Goal: Find specific page/section: Find specific page/section

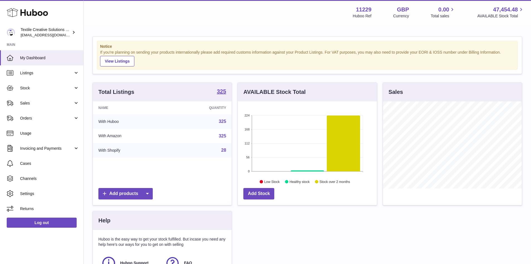
scroll to position [87, 139]
click at [36, 104] on span "Sales" at bounding box center [46, 102] width 53 height 5
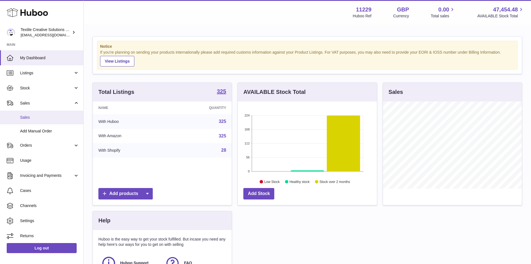
click at [31, 117] on span "Sales" at bounding box center [49, 117] width 59 height 5
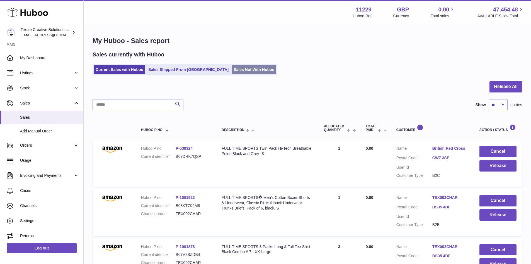
click at [233, 71] on link "Sales Not With Huboo" at bounding box center [254, 69] width 45 height 9
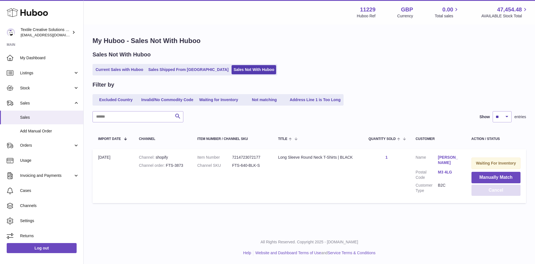
click at [496, 190] on button "Cancel" at bounding box center [496, 189] width 49 height 11
